Goal: Task Accomplishment & Management: Manage account settings

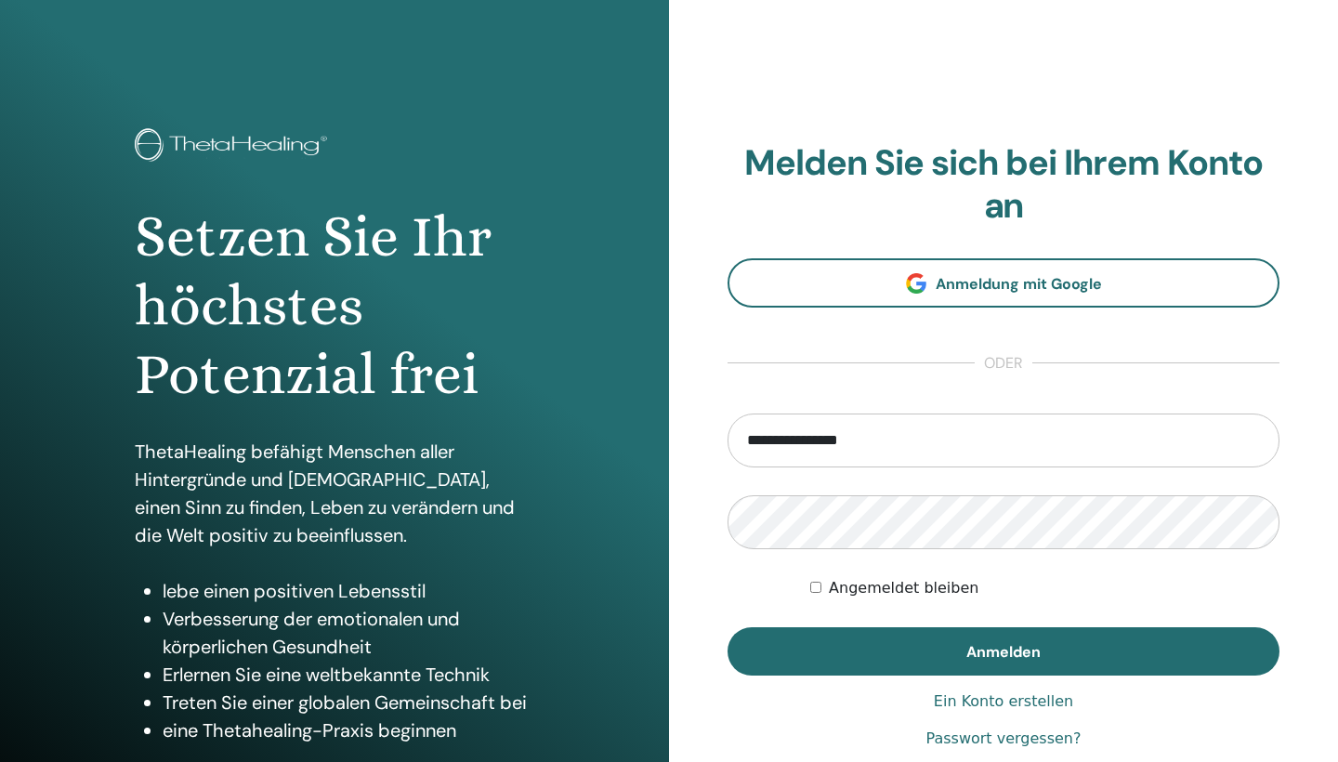
type input "**********"
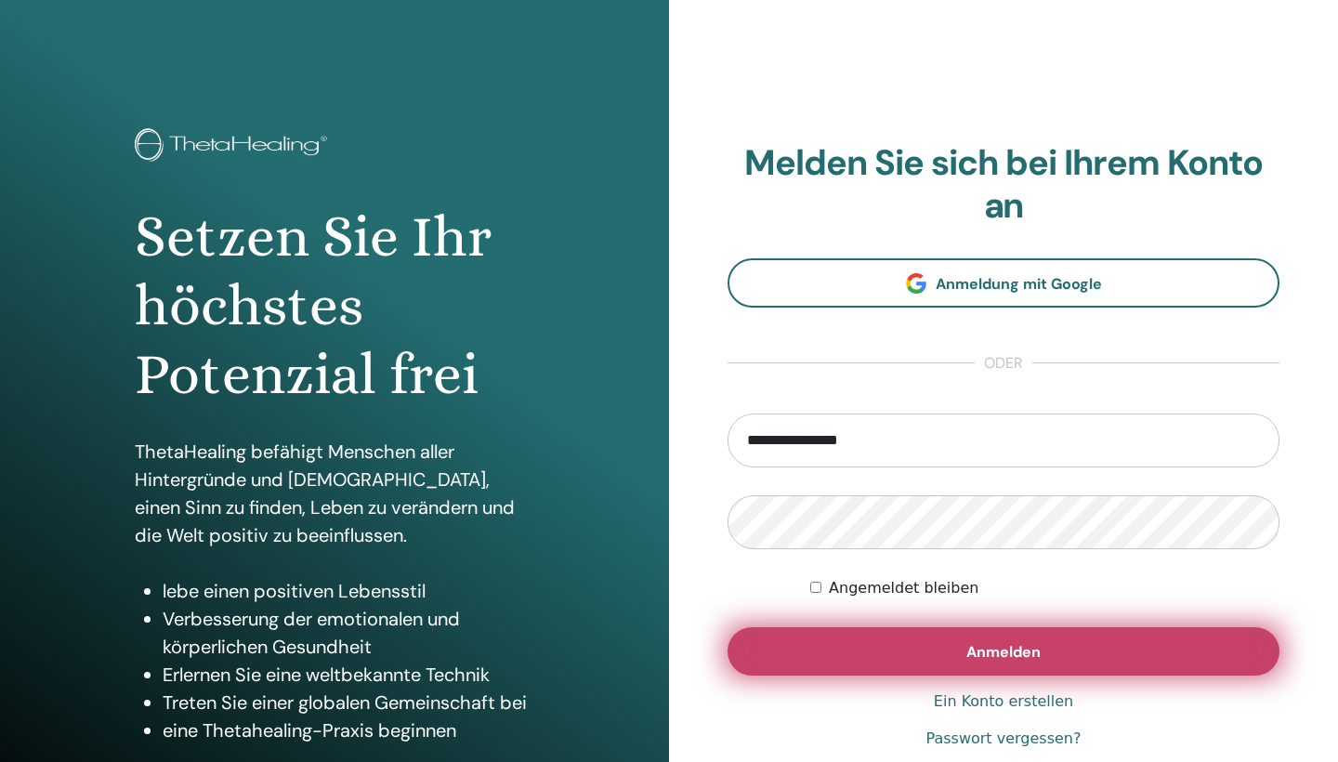
click at [988, 650] on span "Anmelden" at bounding box center [1003, 652] width 74 height 20
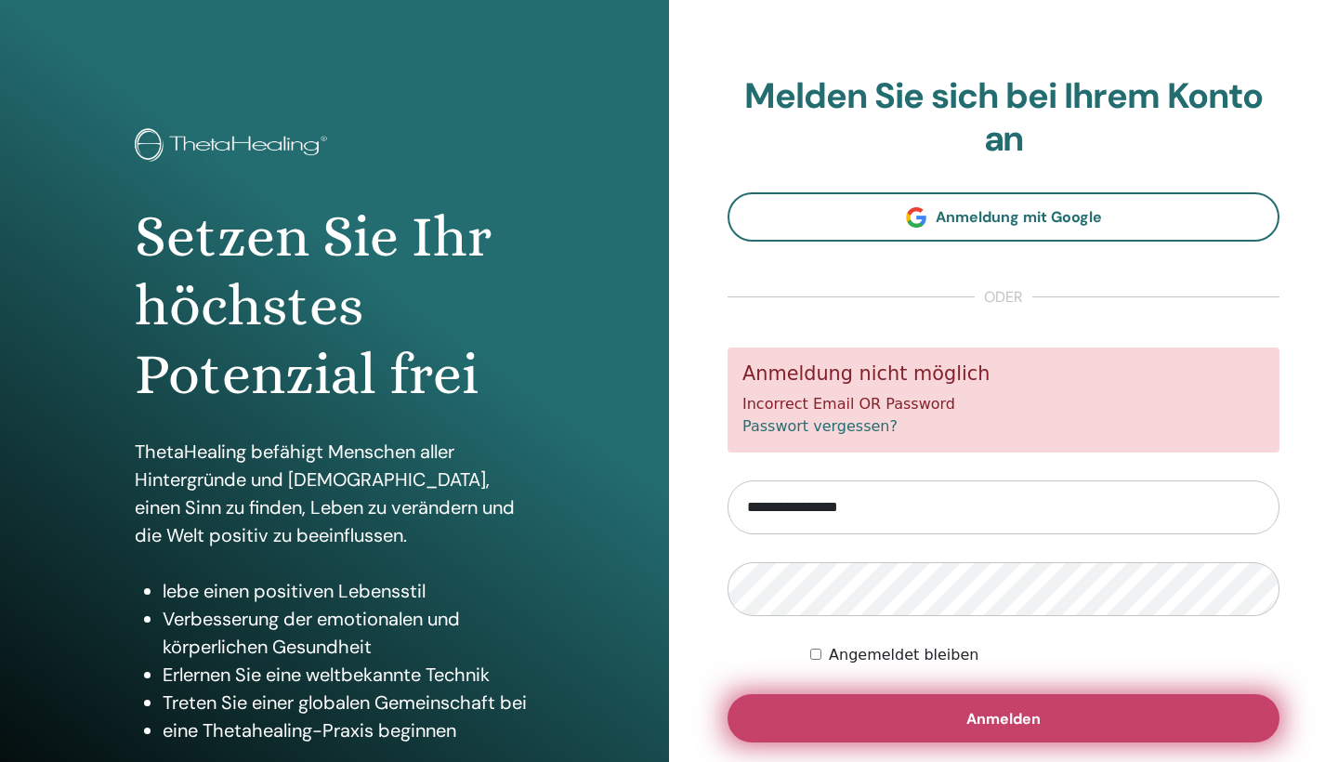
click at [982, 727] on button "Anmelden" at bounding box center [1003, 718] width 552 height 48
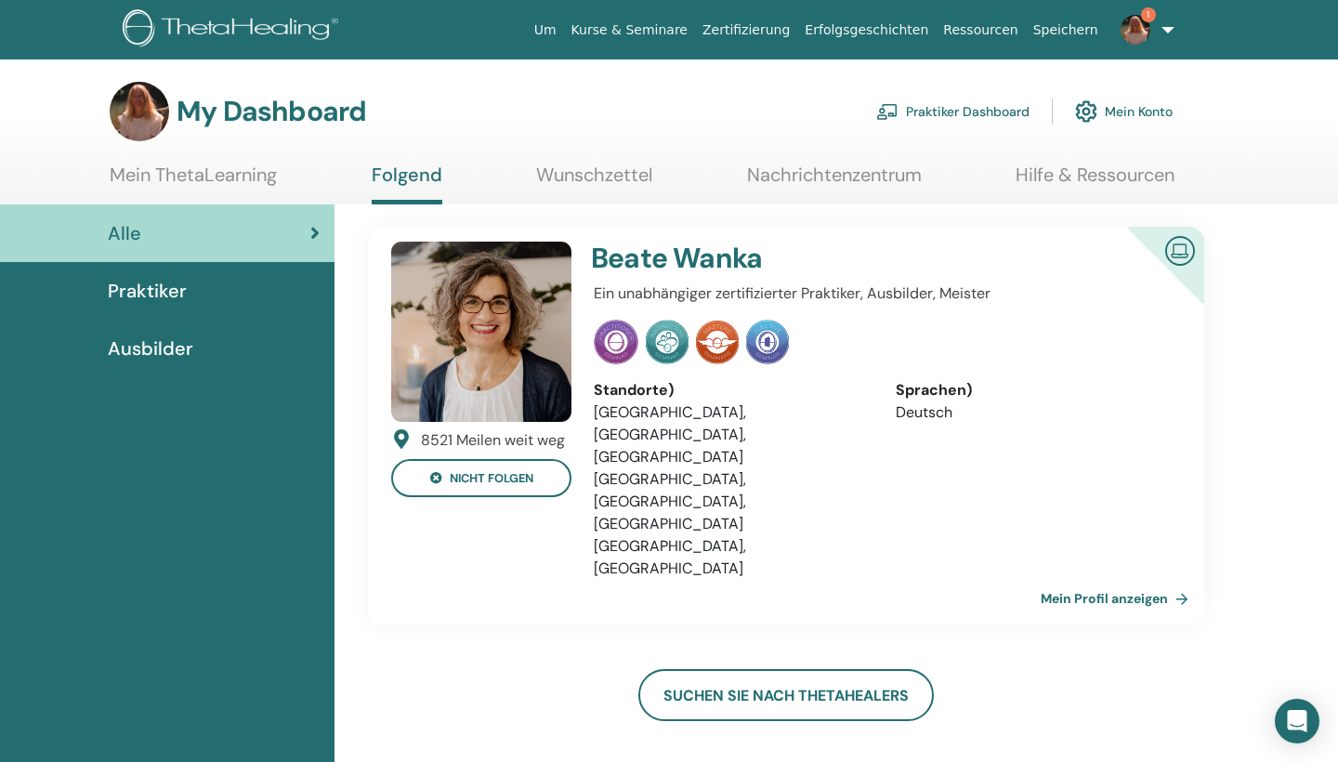
click at [1148, 18] on span "1" at bounding box center [1148, 14] width 15 height 15
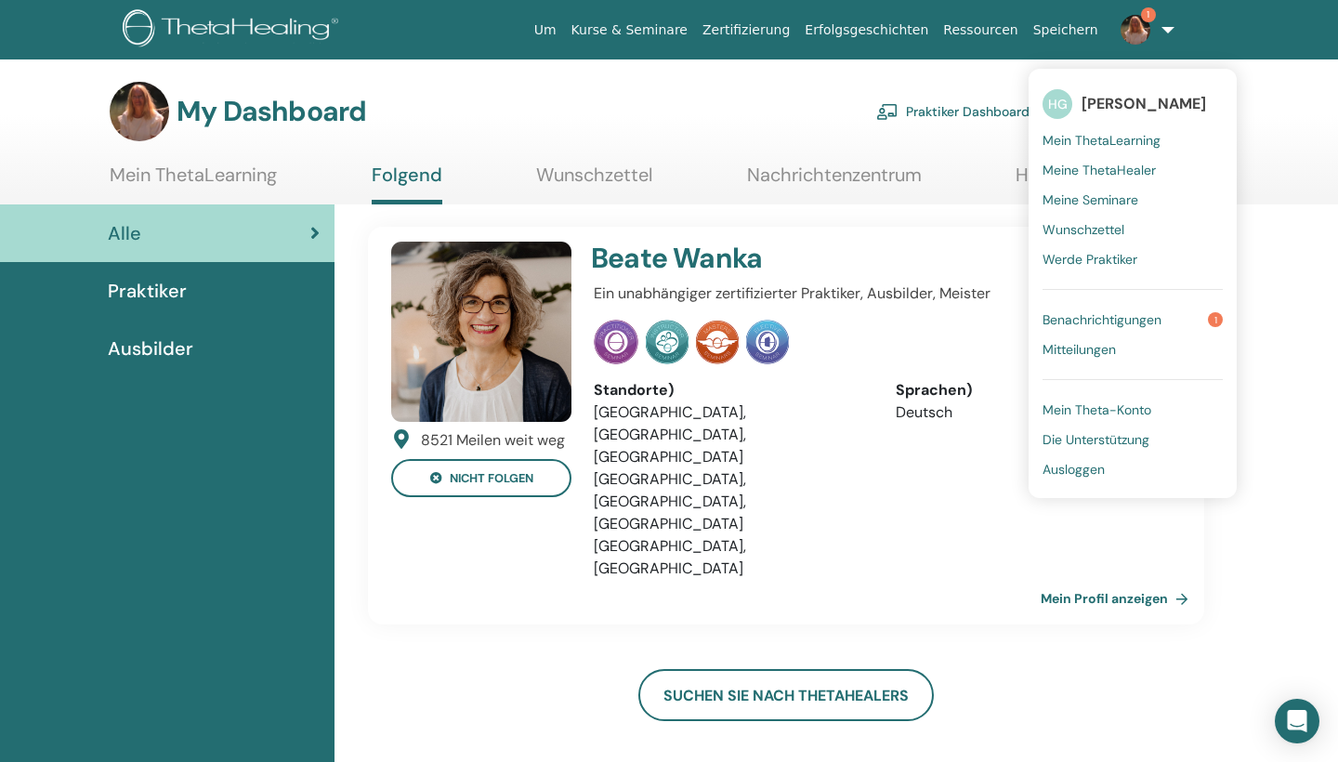
click at [1105, 323] on span "Benachrichtigungen" at bounding box center [1101, 319] width 119 height 17
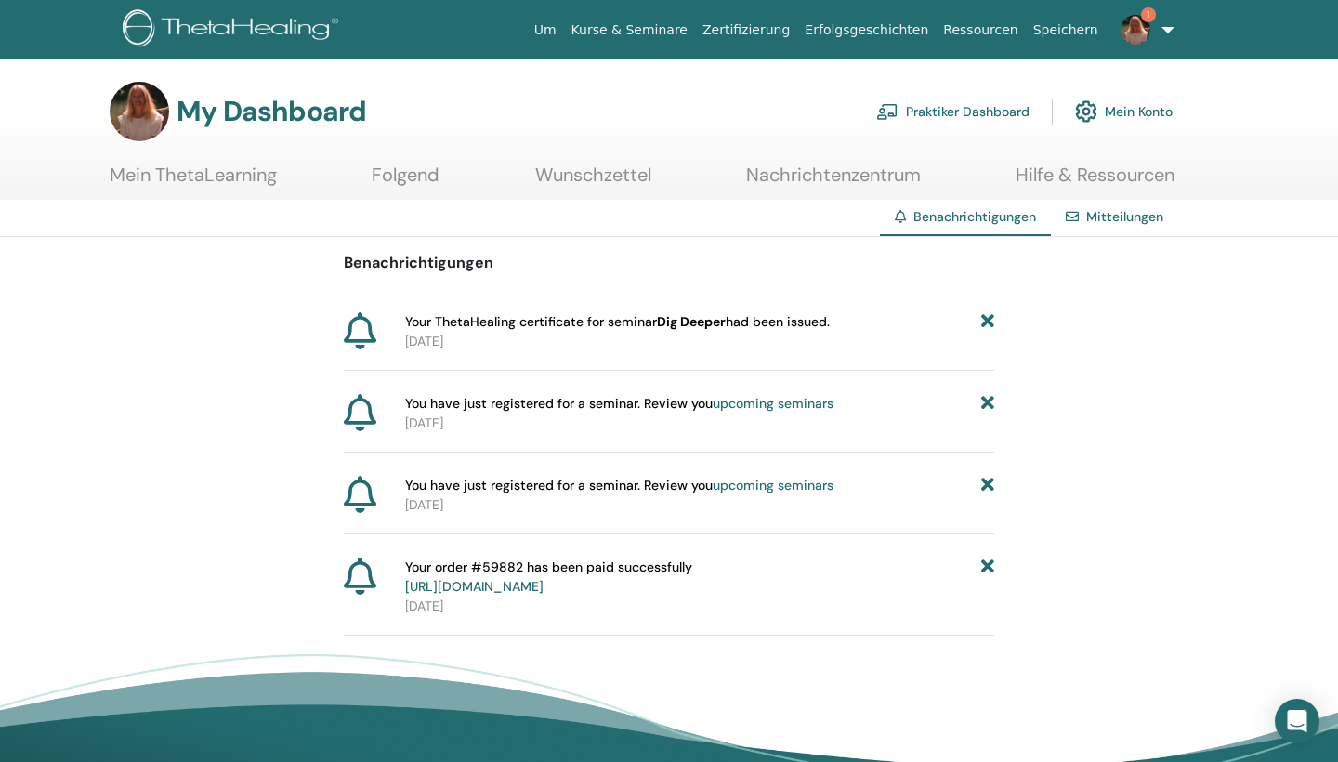
click at [579, 326] on span "Your ThetaHealing certificate for seminar Dig Deeper had been issued." at bounding box center [617, 322] width 425 height 20
click at [987, 316] on icon at bounding box center [987, 322] width 13 height 20
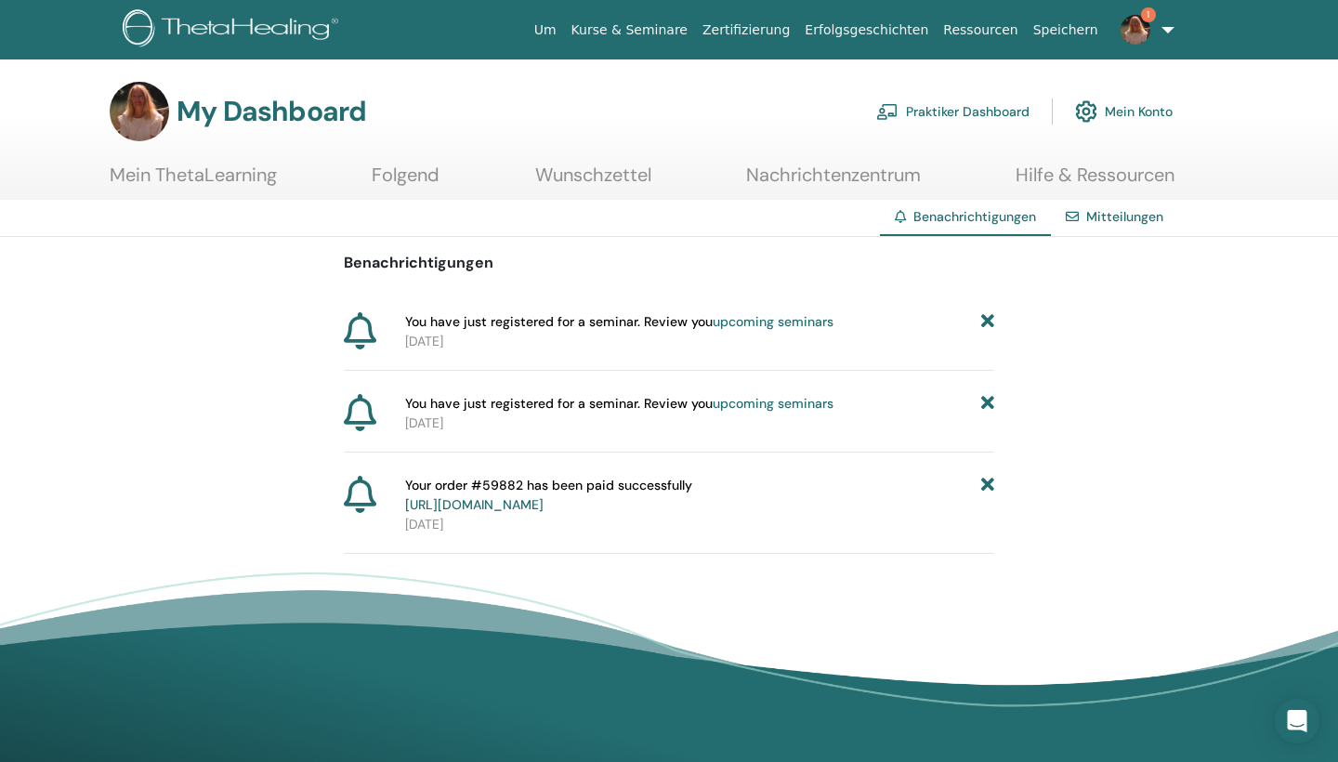
click at [987, 316] on icon at bounding box center [987, 322] width 13 height 20
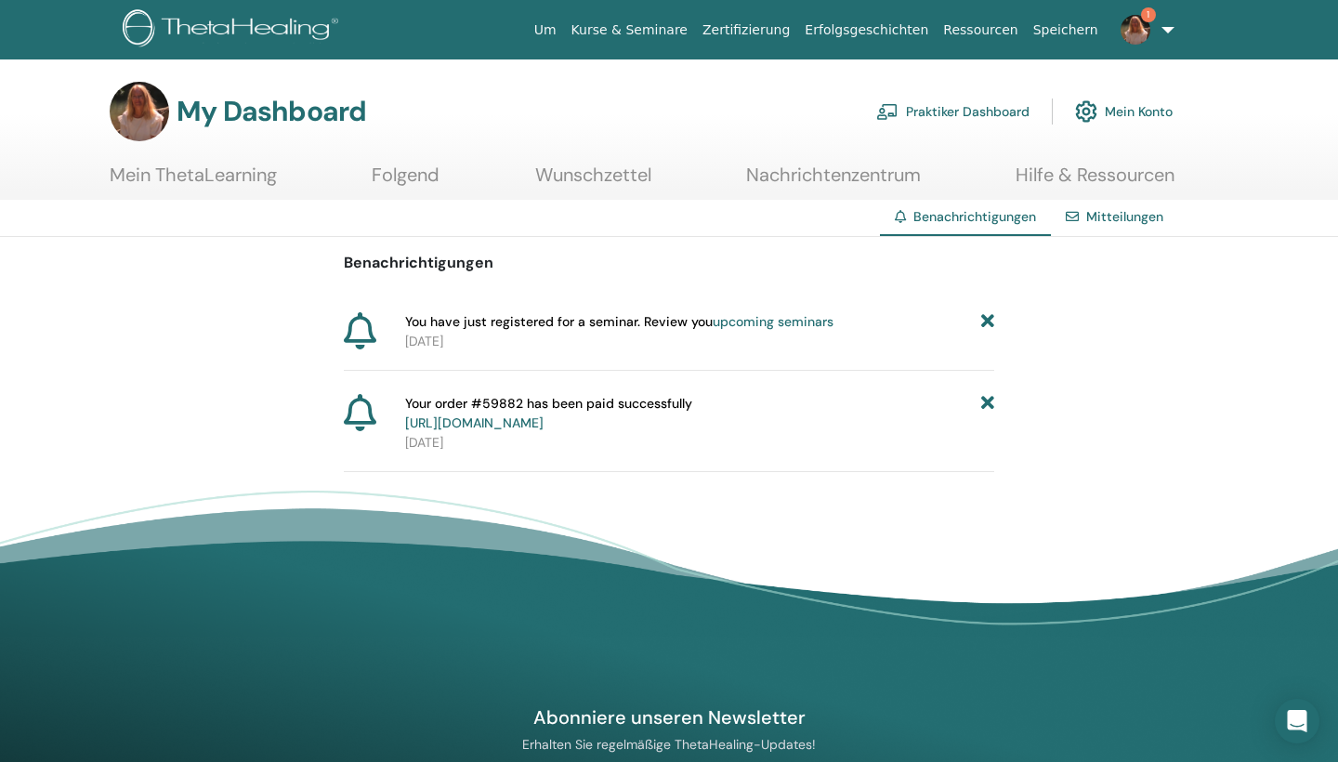
click at [987, 316] on icon at bounding box center [987, 322] width 13 height 20
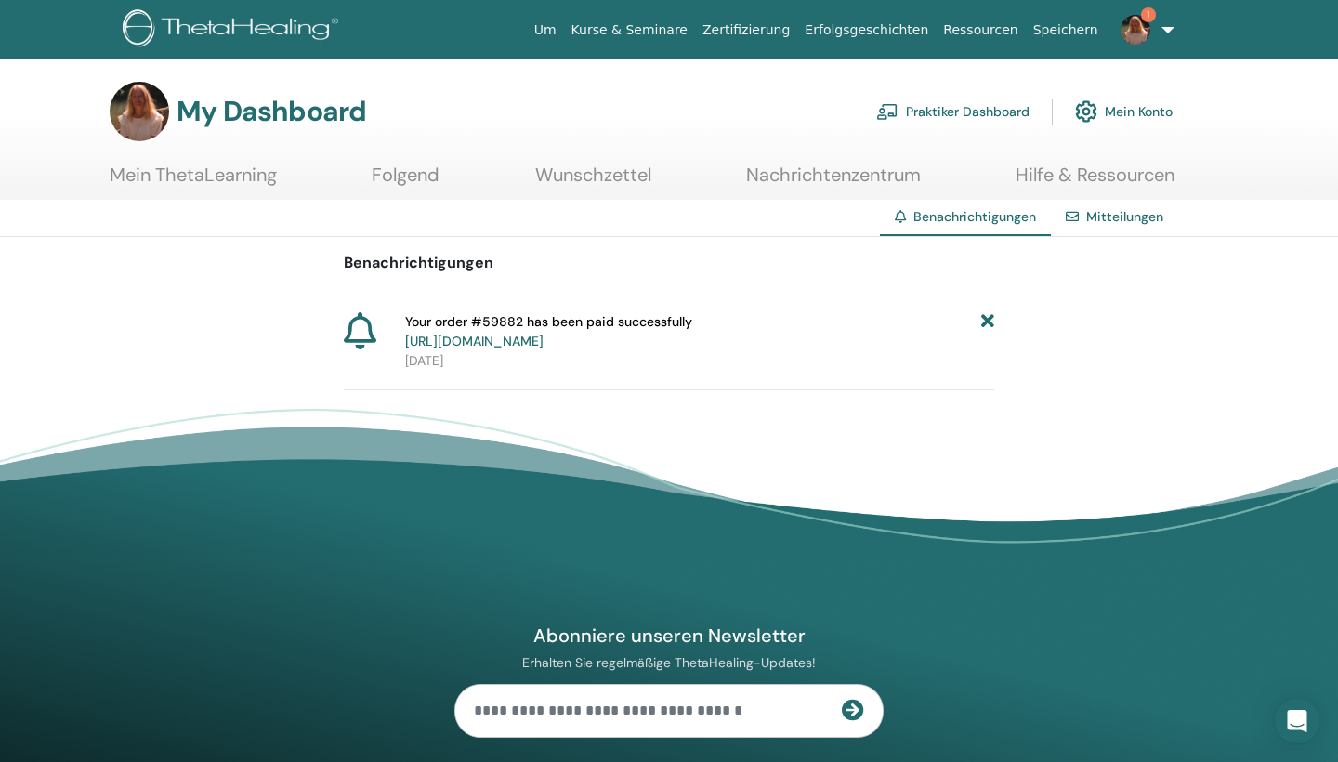
click at [1168, 28] on link "1" at bounding box center [1144, 29] width 76 height 59
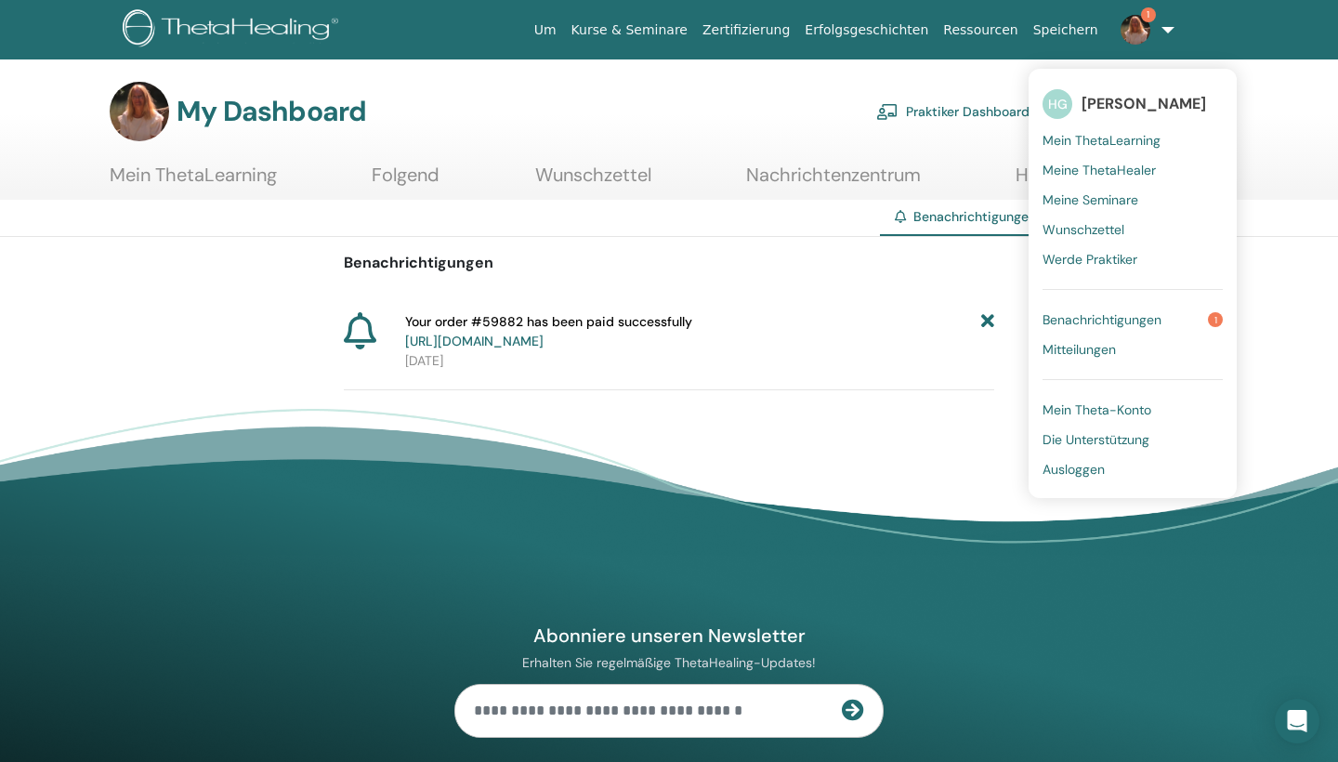
click at [1102, 321] on span "Benachrichtigungen" at bounding box center [1101, 319] width 119 height 17
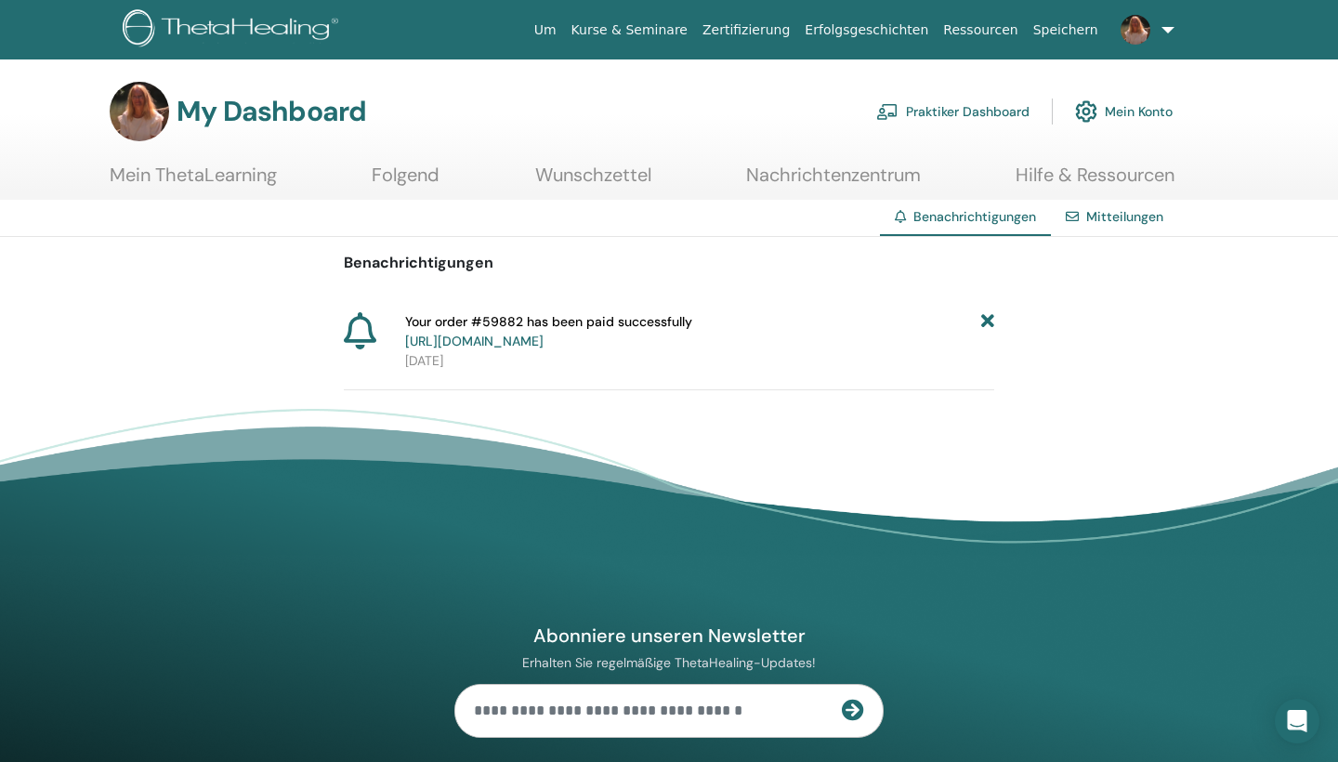
click at [754, 28] on link "Zertifizierung" at bounding box center [746, 30] width 102 height 34
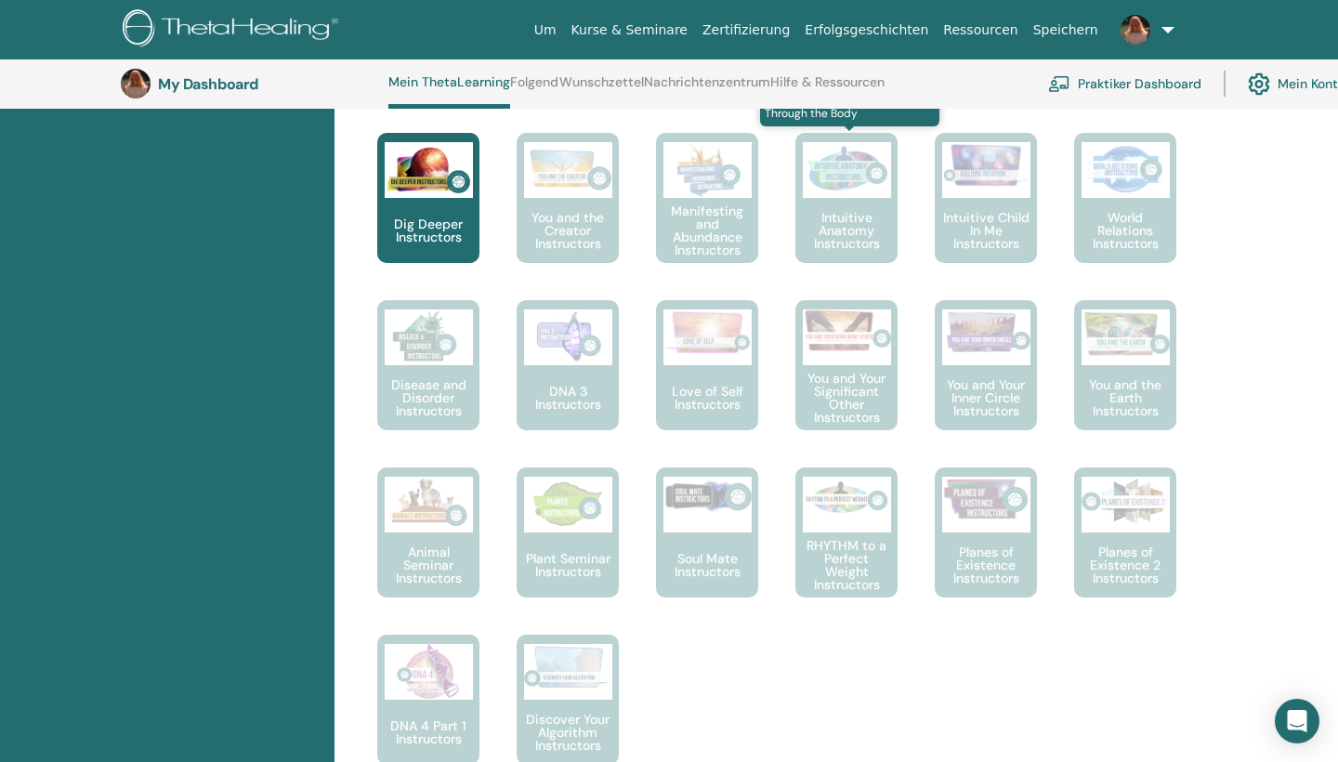
scroll to position [983, 0]
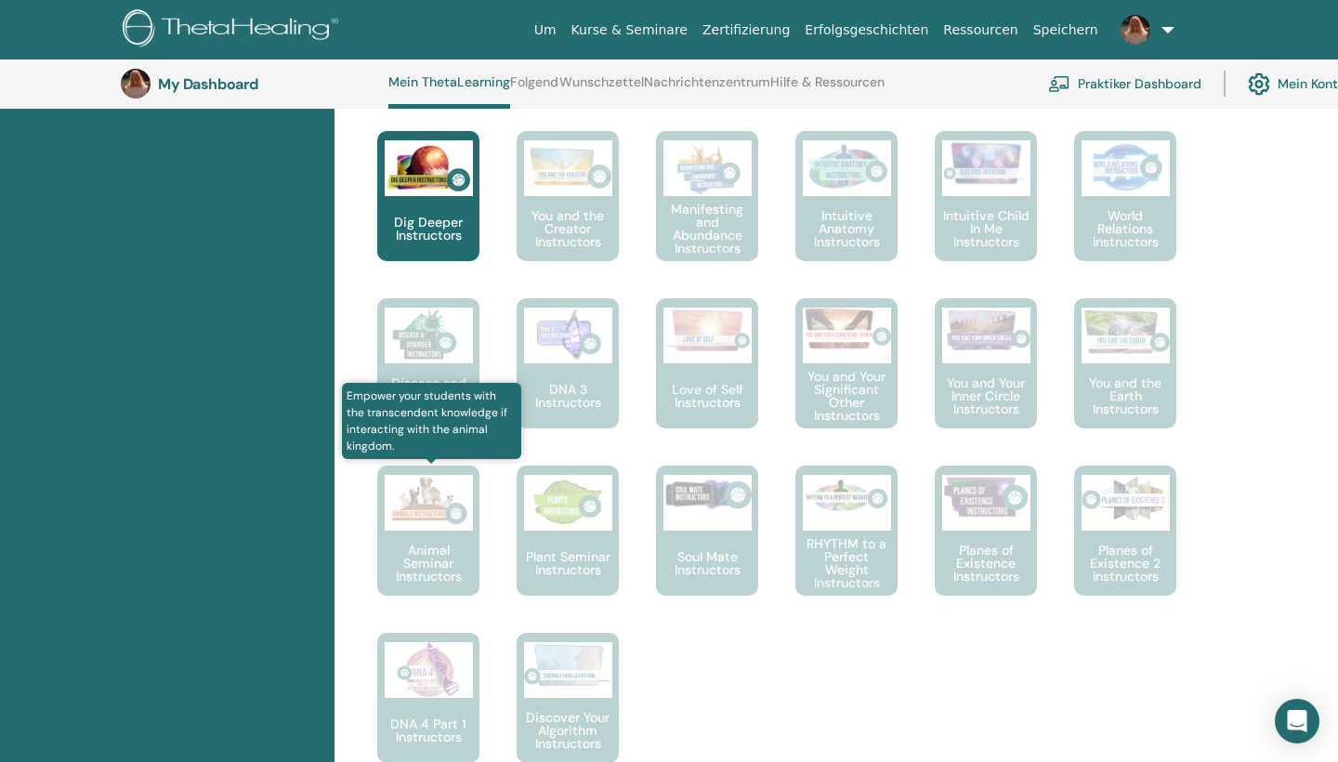
click at [462, 572] on p "Animal Seminar Instructors" at bounding box center [428, 562] width 102 height 39
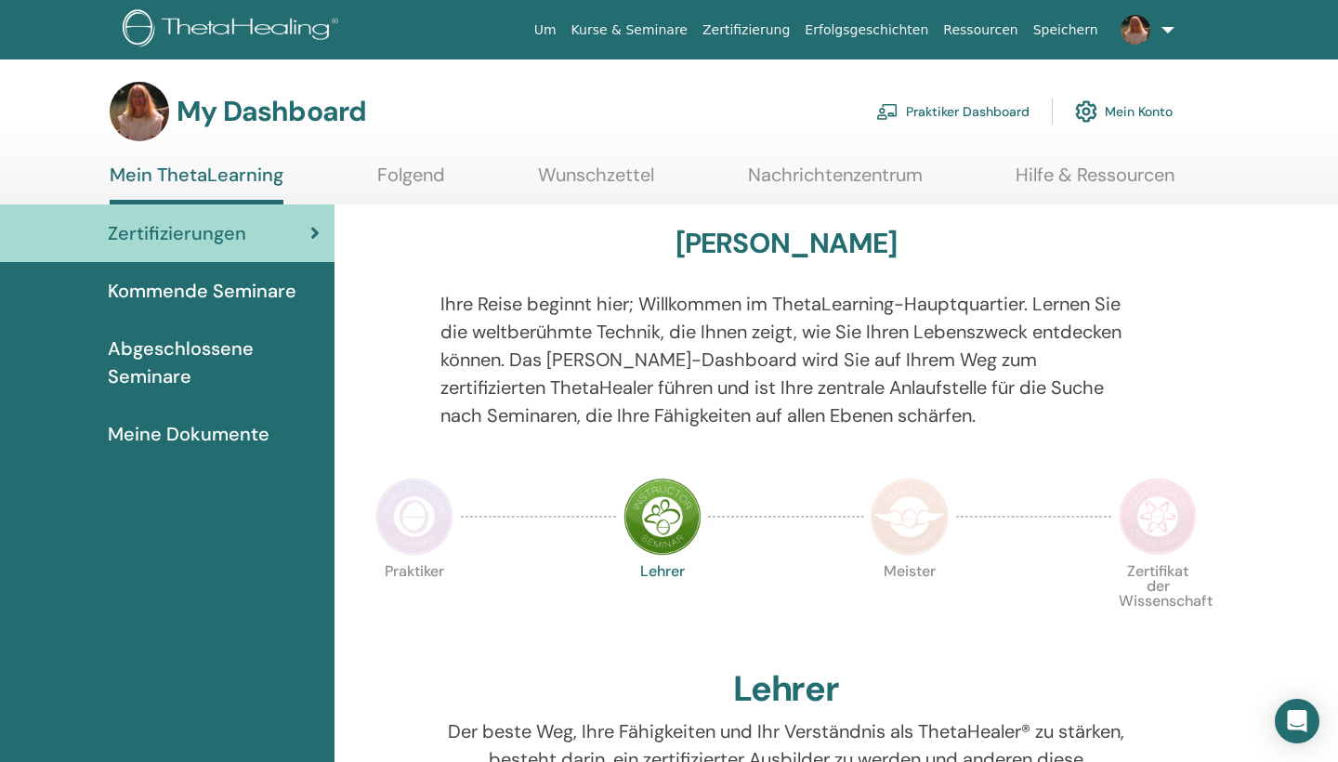
click at [922, 109] on link "Praktiker Dashboard" at bounding box center [952, 111] width 153 height 41
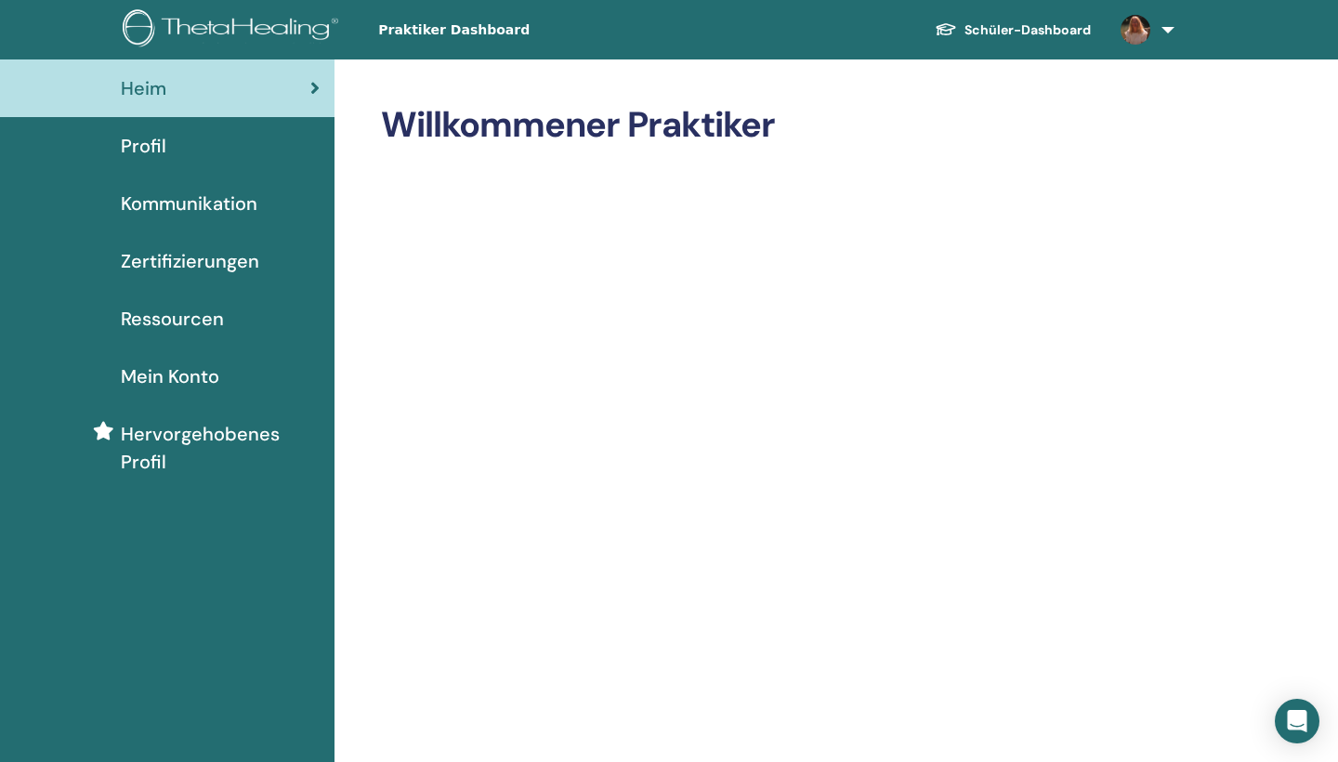
click at [227, 257] on span "Zertifizierungen" at bounding box center [190, 261] width 138 height 28
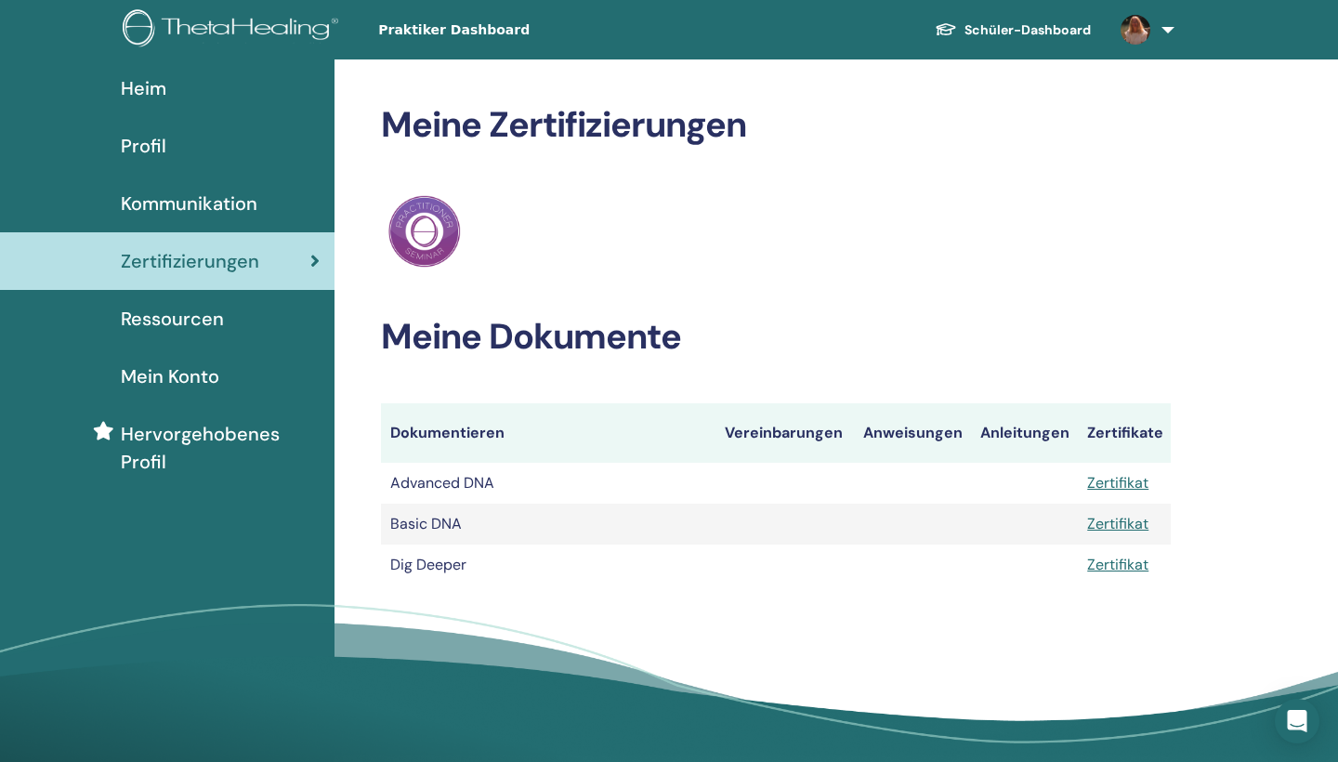
click at [1124, 566] on link "Zertifikat" at bounding box center [1117, 565] width 61 height 20
click at [158, 152] on span "Profil" at bounding box center [144, 146] width 46 height 28
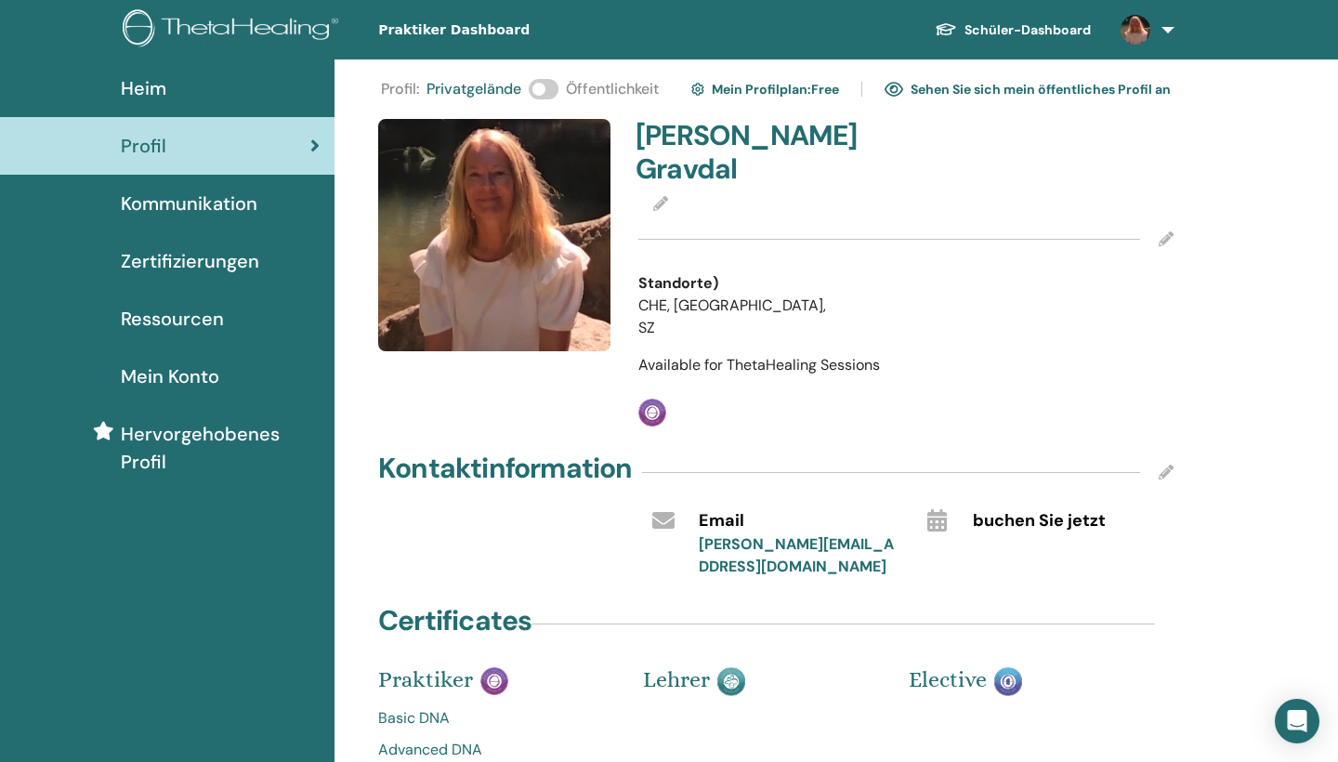
click at [545, 95] on span at bounding box center [544, 89] width 30 height 20
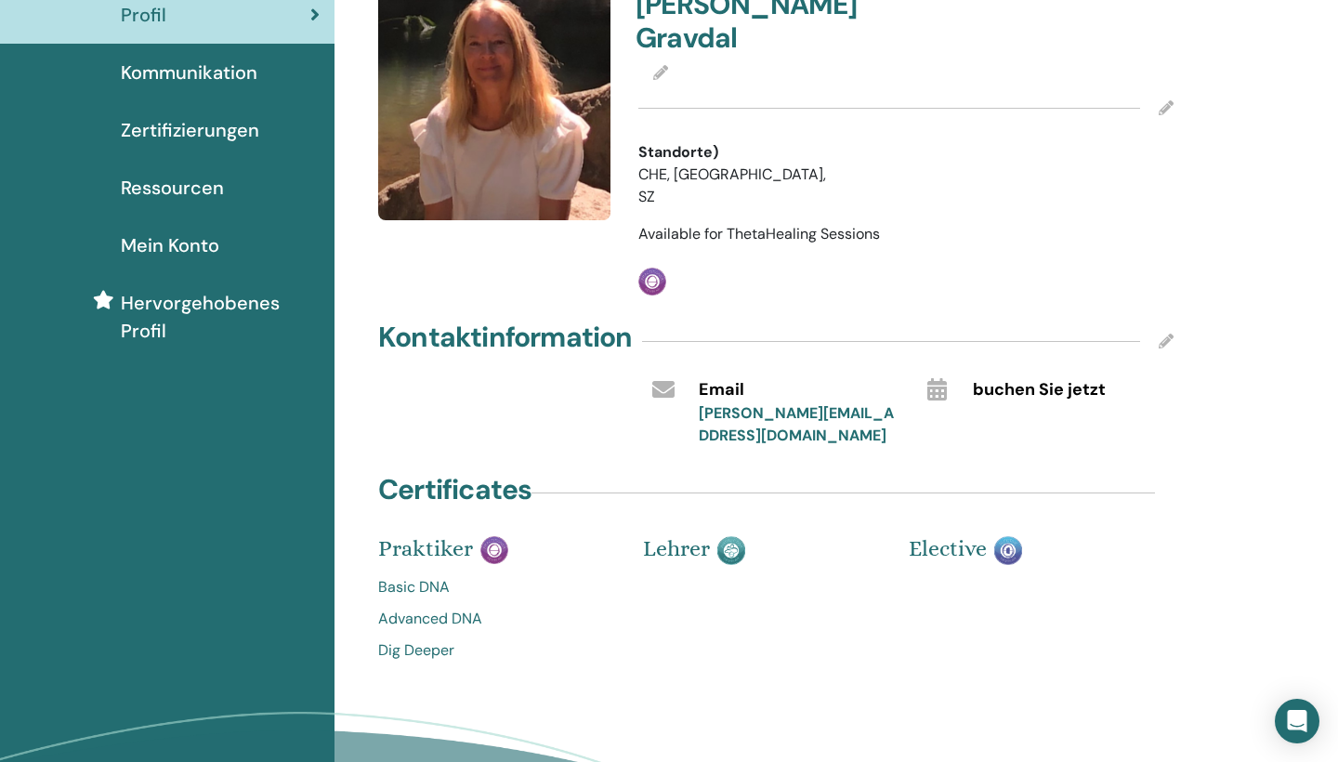
scroll to position [126, 0]
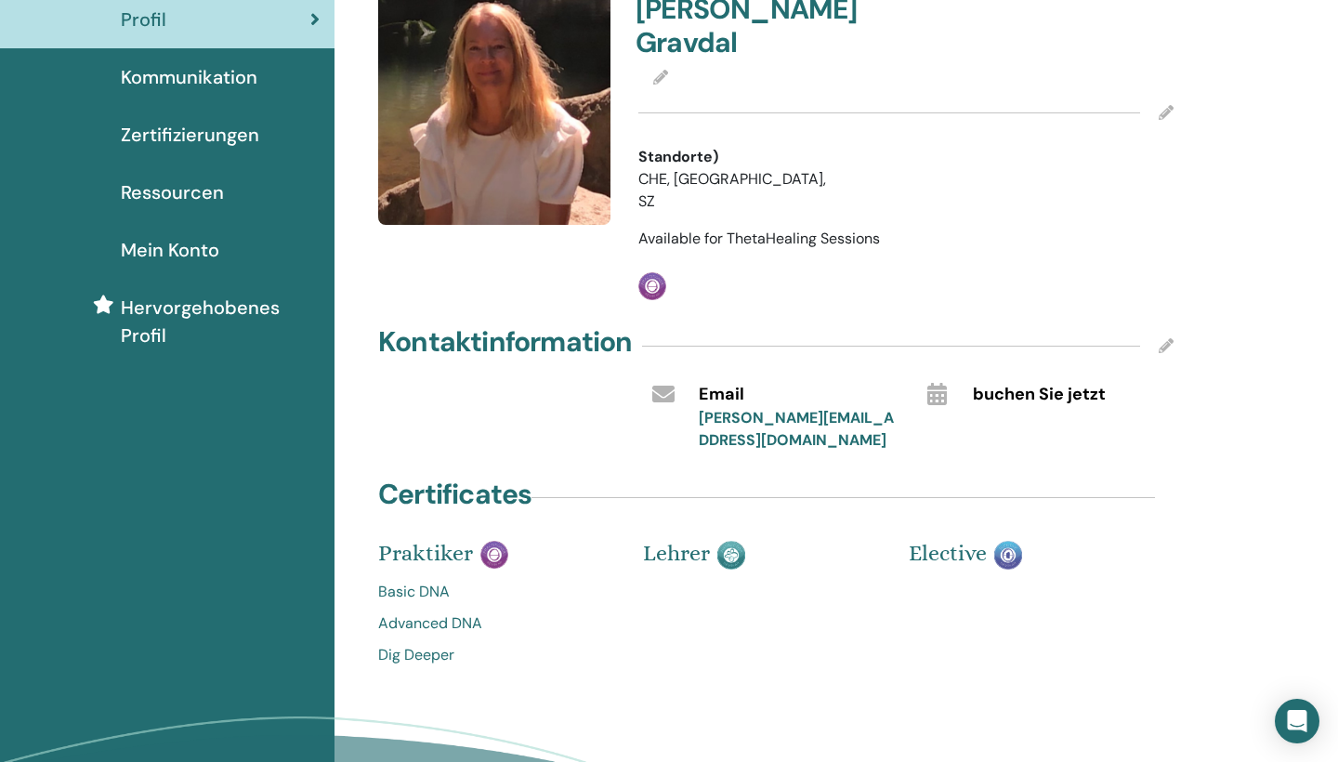
click at [940, 383] on icon at bounding box center [937, 394] width 20 height 22
click at [1006, 383] on span "buchen Sie jetzt" at bounding box center [1039, 395] width 133 height 24
click at [937, 383] on icon at bounding box center [937, 394] width 20 height 22
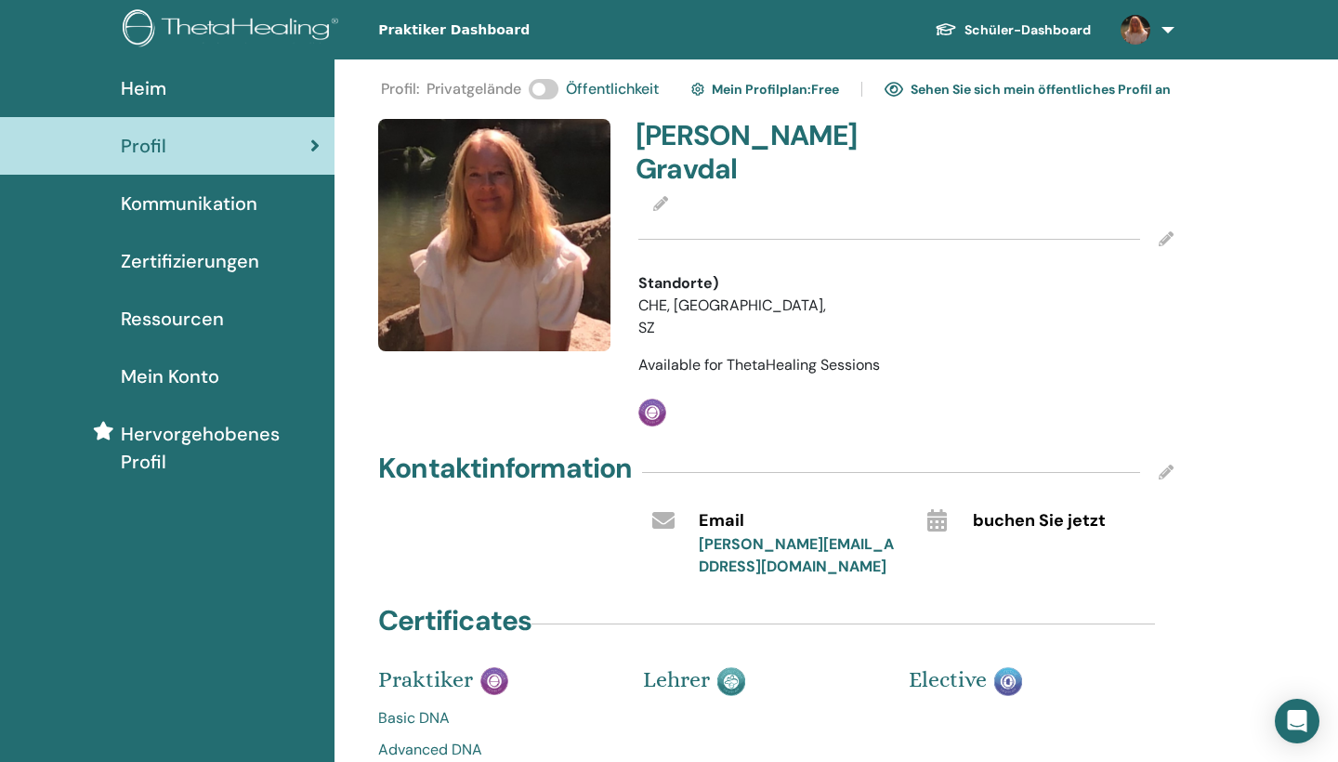
scroll to position [0, 0]
click at [897, 86] on img at bounding box center [893, 89] width 19 height 17
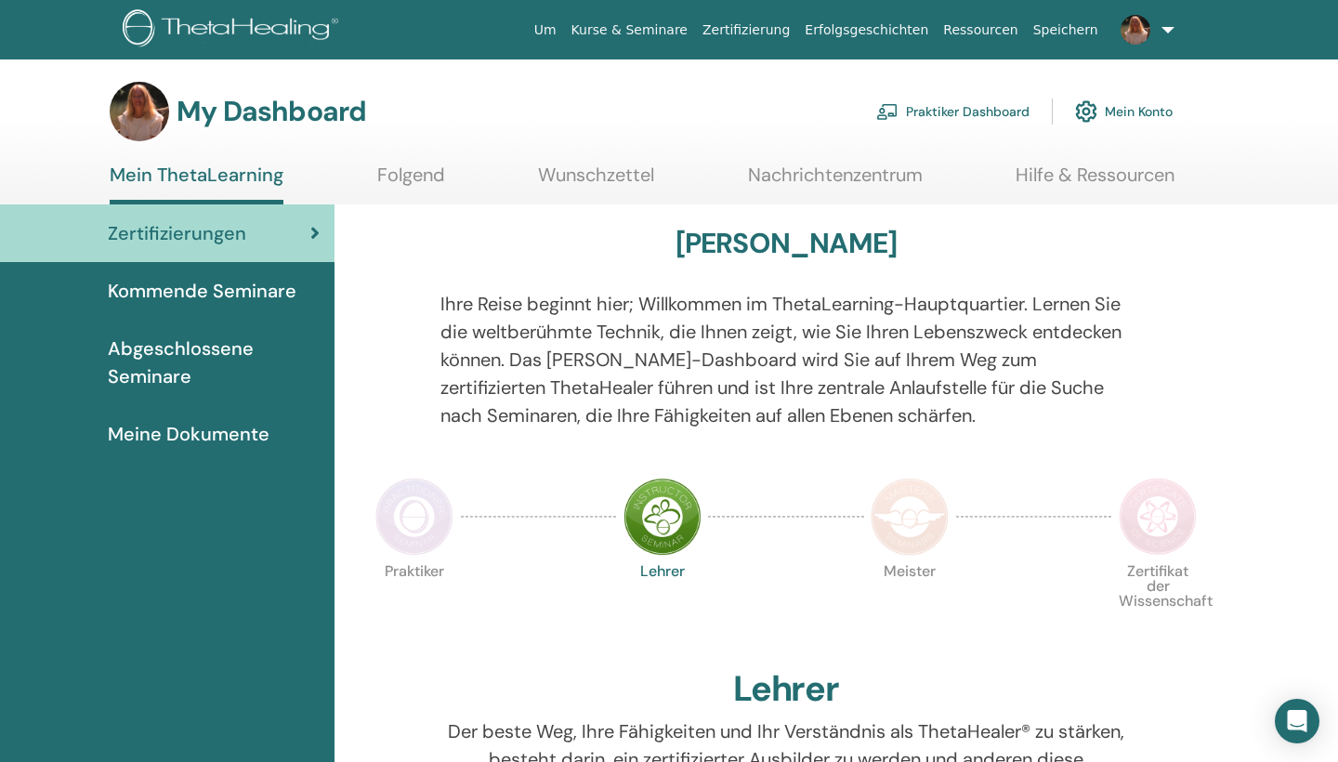
click at [945, 112] on link "Praktiker Dashboard" at bounding box center [952, 111] width 153 height 41
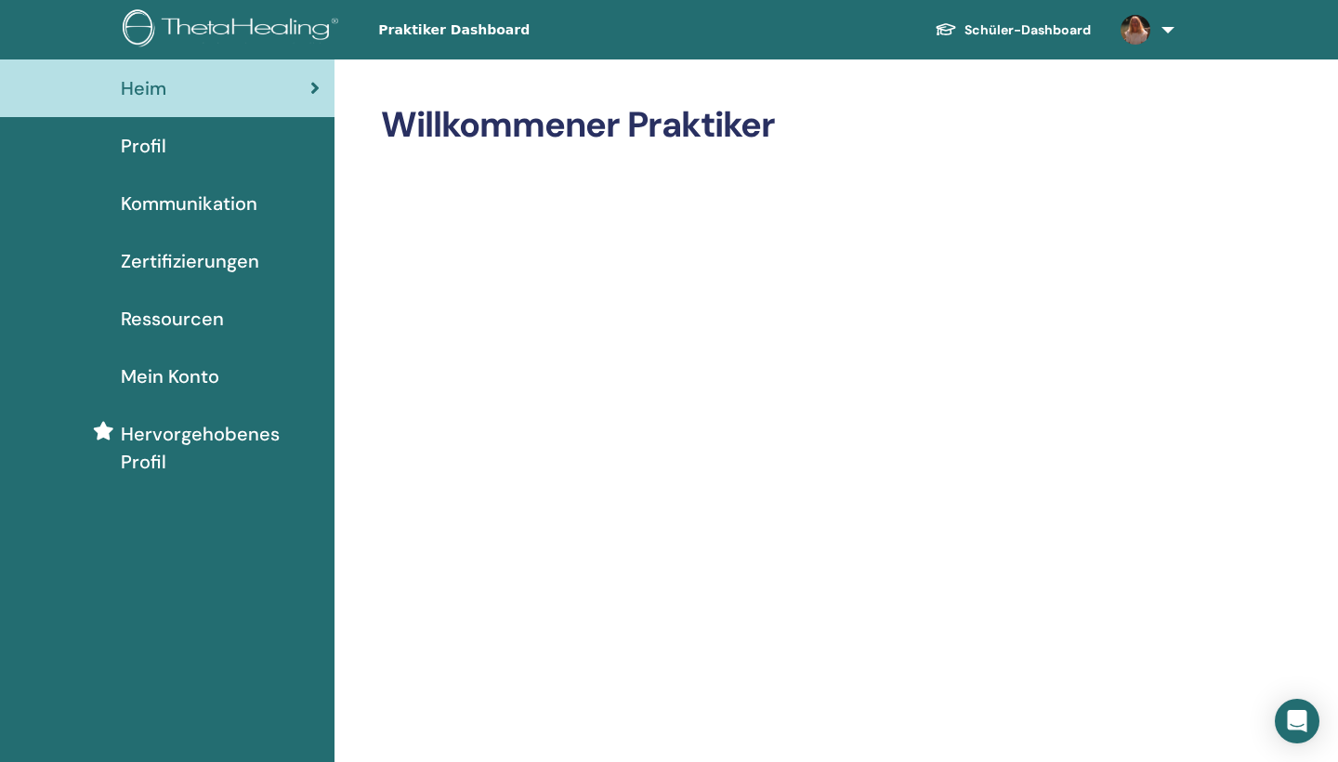
click at [158, 146] on span "Profil" at bounding box center [144, 146] width 46 height 28
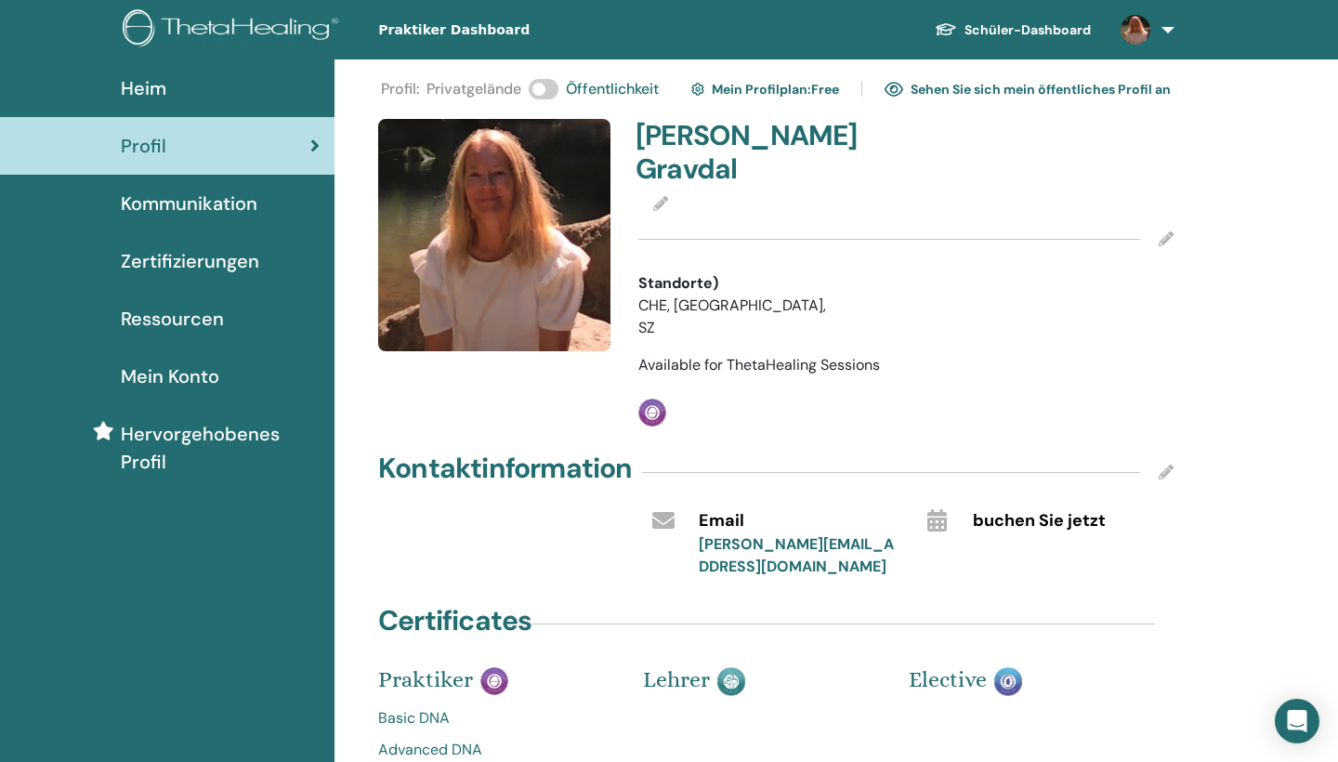
click at [541, 88] on span at bounding box center [544, 89] width 30 height 20
click at [983, 90] on link "Sehen Sie sich mein öffentliches Profil an" at bounding box center [1027, 89] width 286 height 30
click at [174, 435] on span "Hervorgehobenes Profil" at bounding box center [220, 448] width 199 height 56
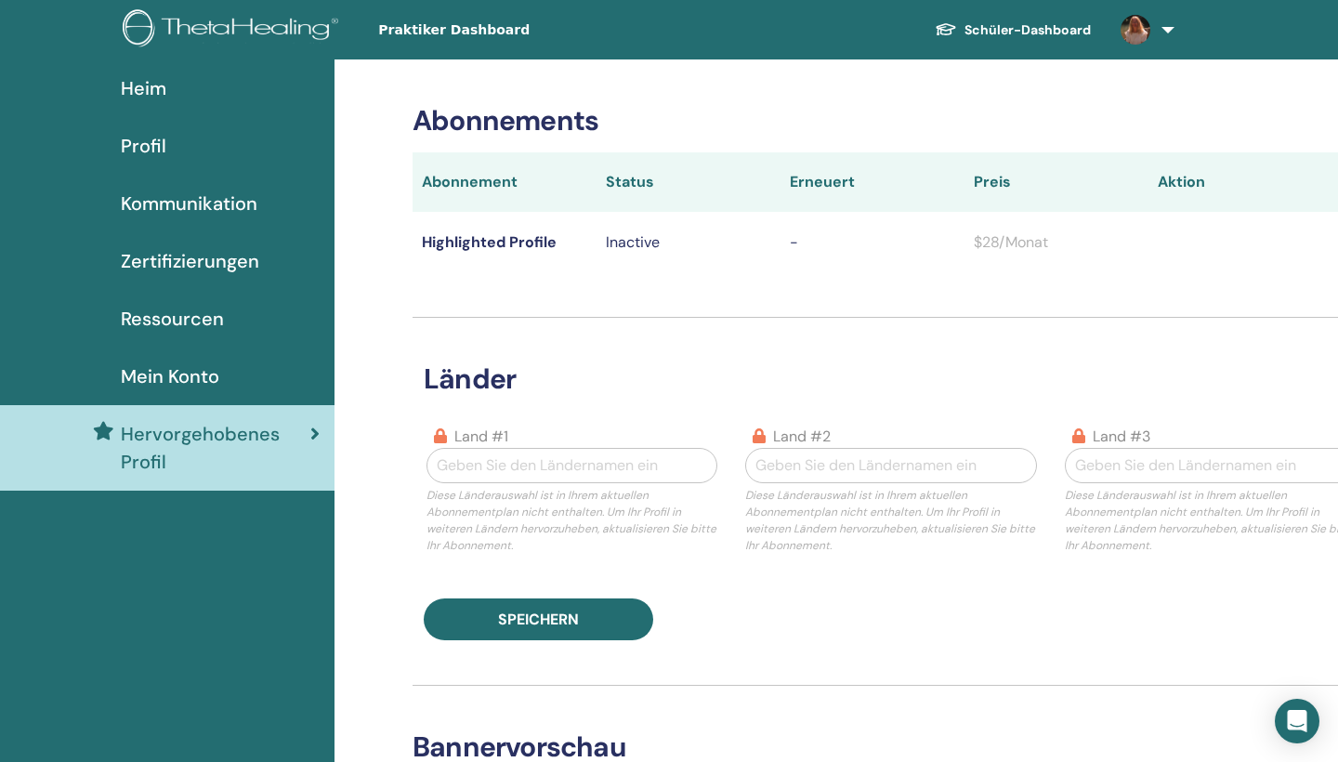
click at [1337, 242] on icon at bounding box center [1344, 241] width 6 height 15
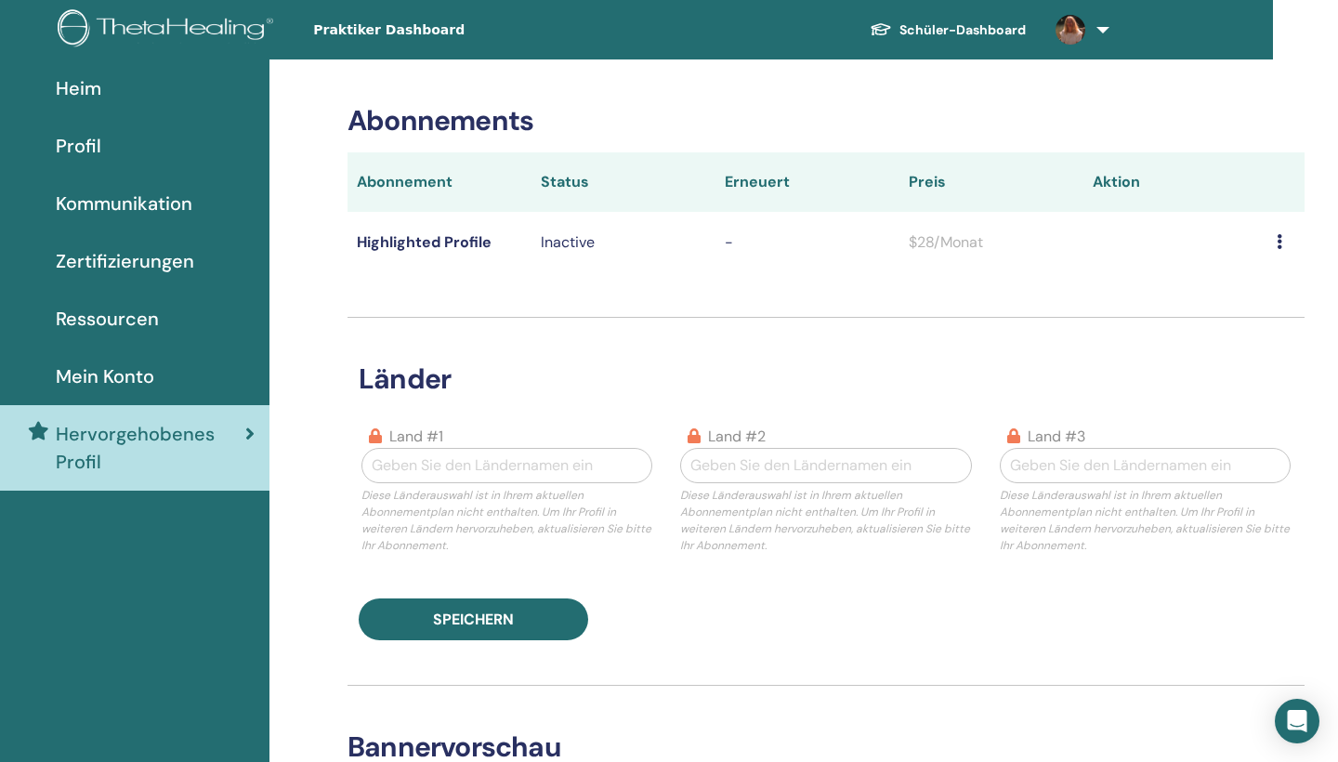
scroll to position [0, 65]
click at [131, 374] on span "Mein Konto" at bounding box center [105, 376] width 98 height 28
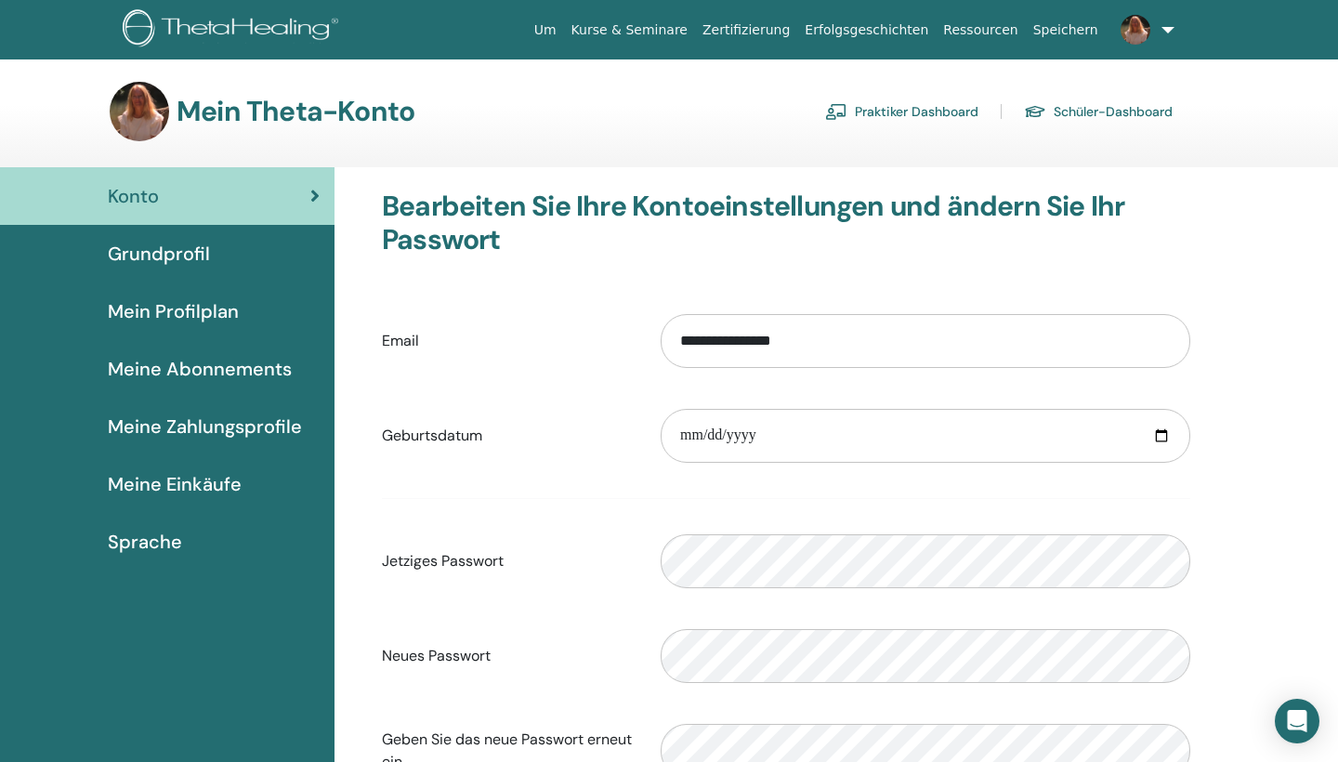
click at [176, 251] on span "Grundprofil" at bounding box center [159, 254] width 102 height 28
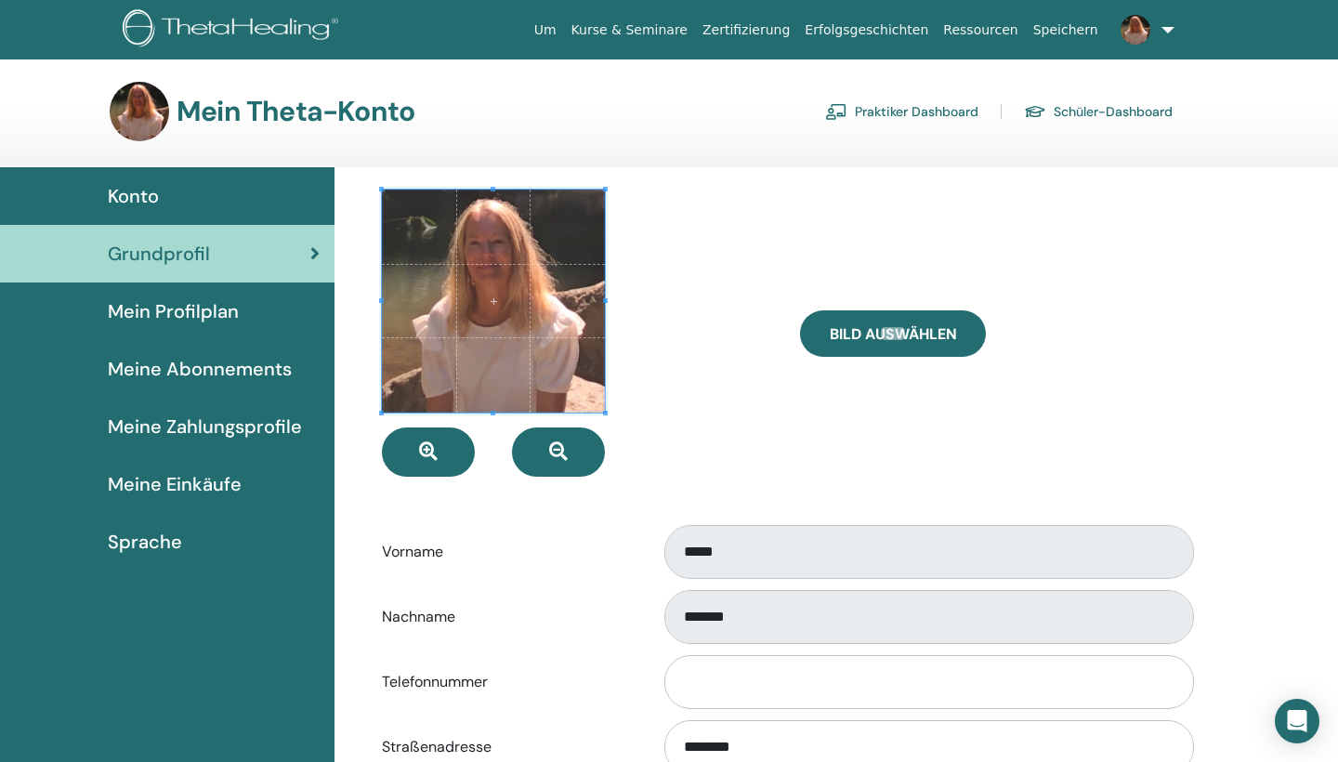
click at [164, 428] on span "Meine Zahlungsprofile" at bounding box center [205, 426] width 194 height 28
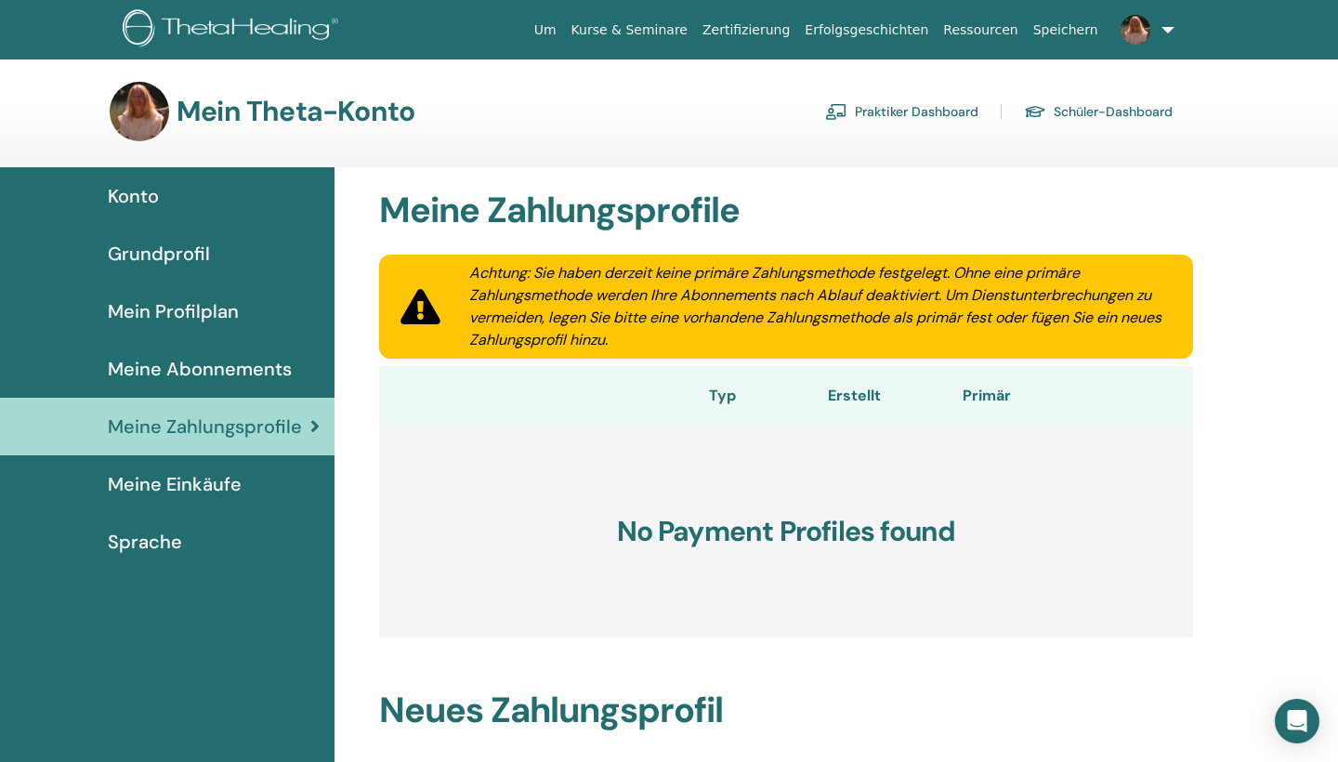
click at [216, 370] on span "Meine Abonnements" at bounding box center [200, 369] width 184 height 28
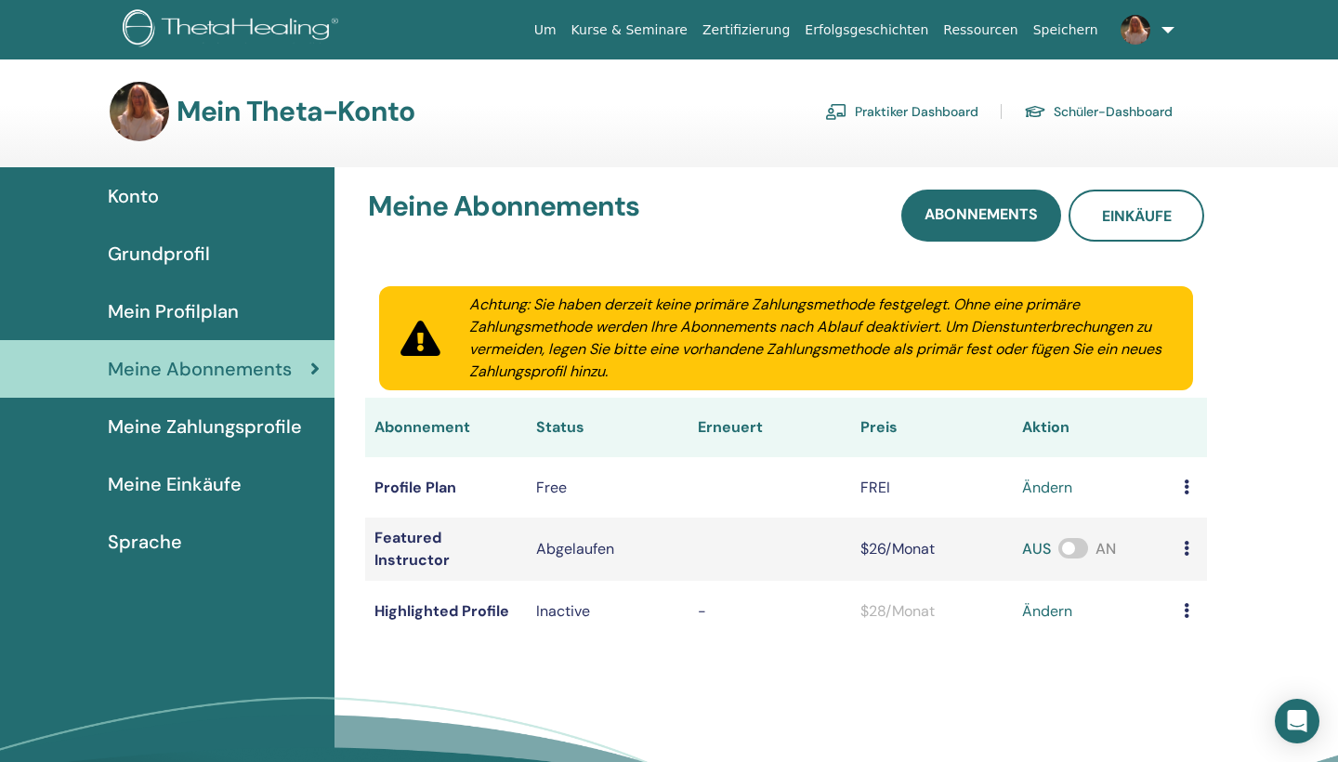
click at [1058, 554] on span at bounding box center [1073, 548] width 30 height 20
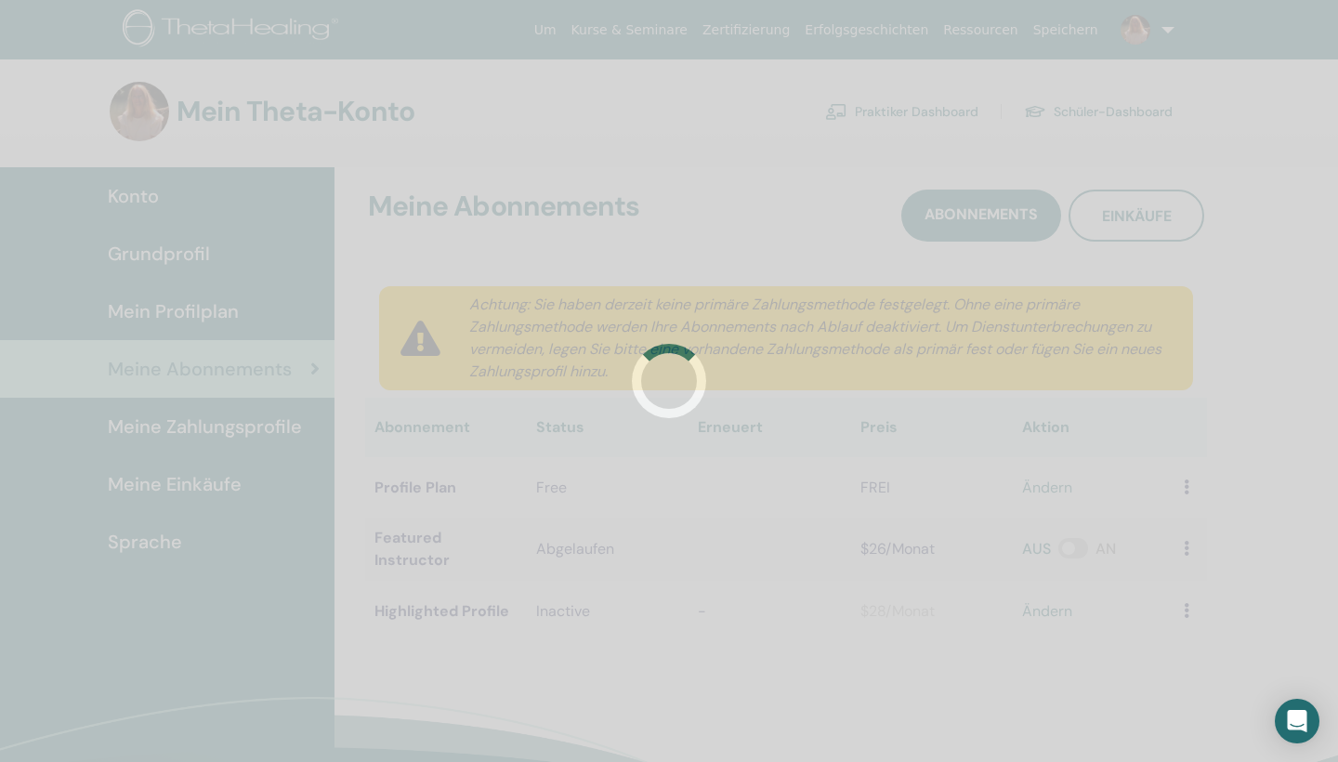
click at [558, 106] on div at bounding box center [669, 381] width 1338 height 762
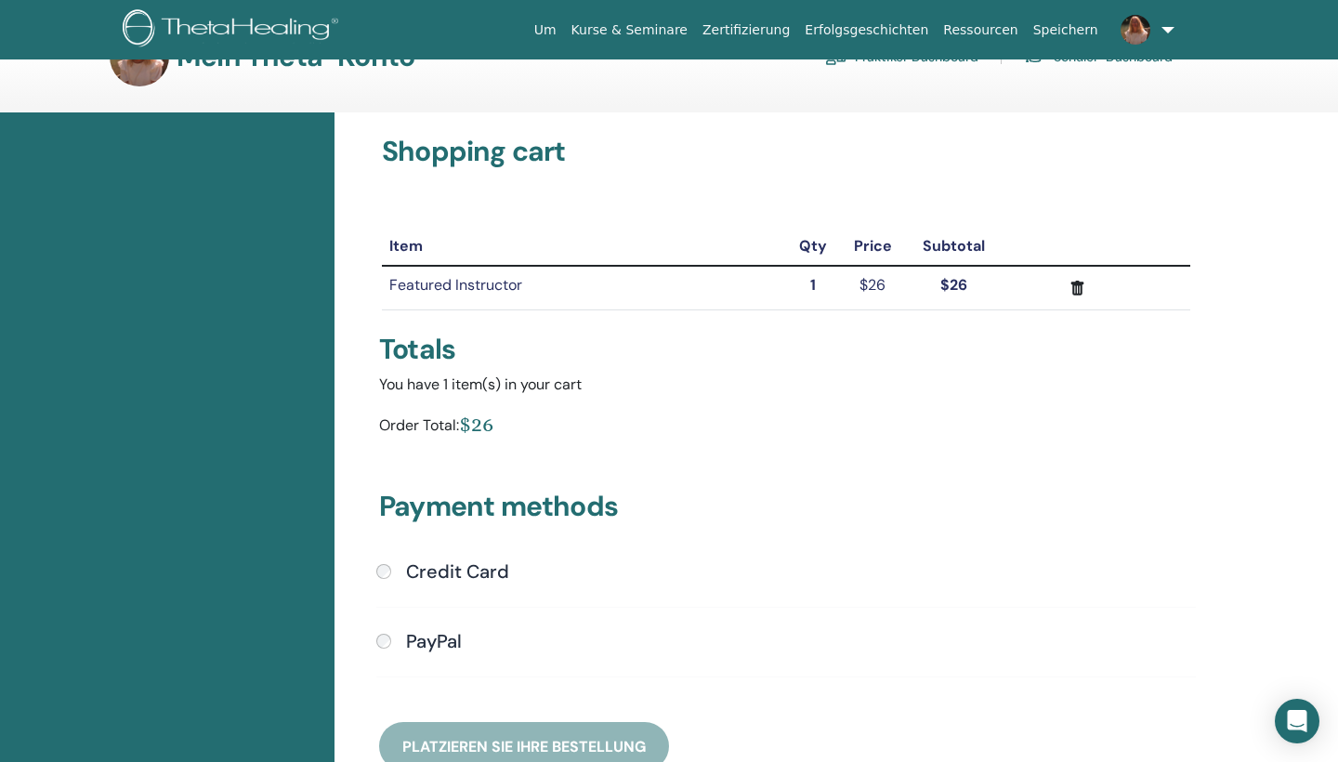
scroll to position [54, 0]
click at [1075, 292] on icon "submit" at bounding box center [1077, 288] width 13 height 15
